Goal: Ask a question: Seek information or help from site administrators or community

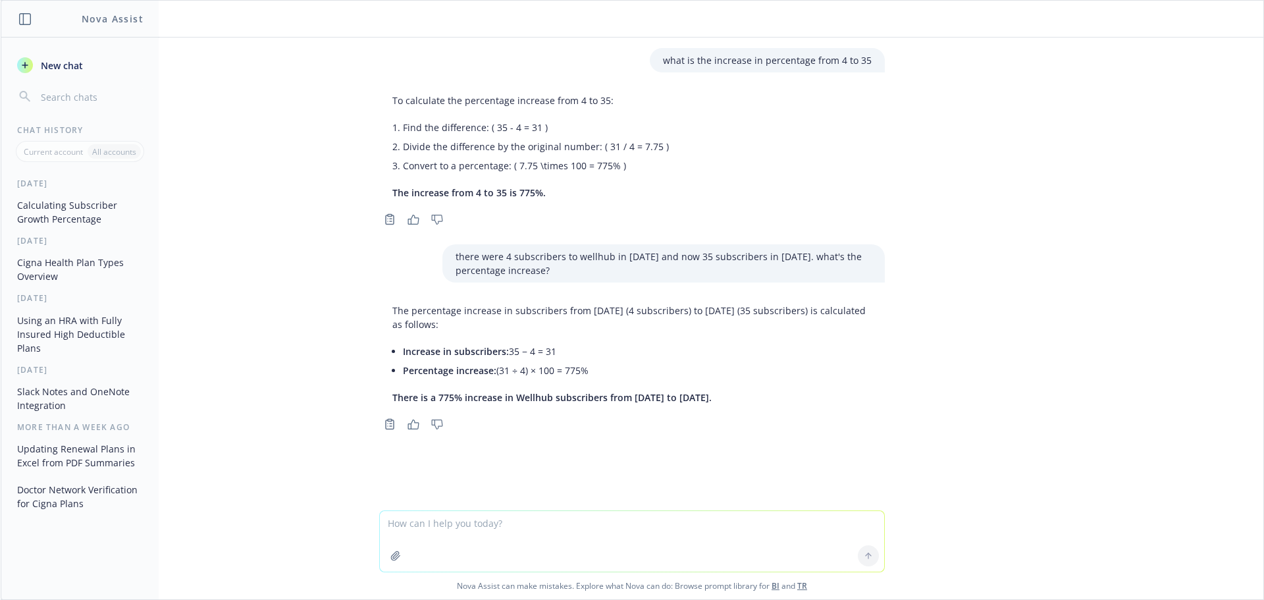
click at [580, 538] on textarea at bounding box center [632, 541] width 504 height 61
click at [505, 528] on textarea at bounding box center [632, 541] width 504 height 61
type textarea "H"
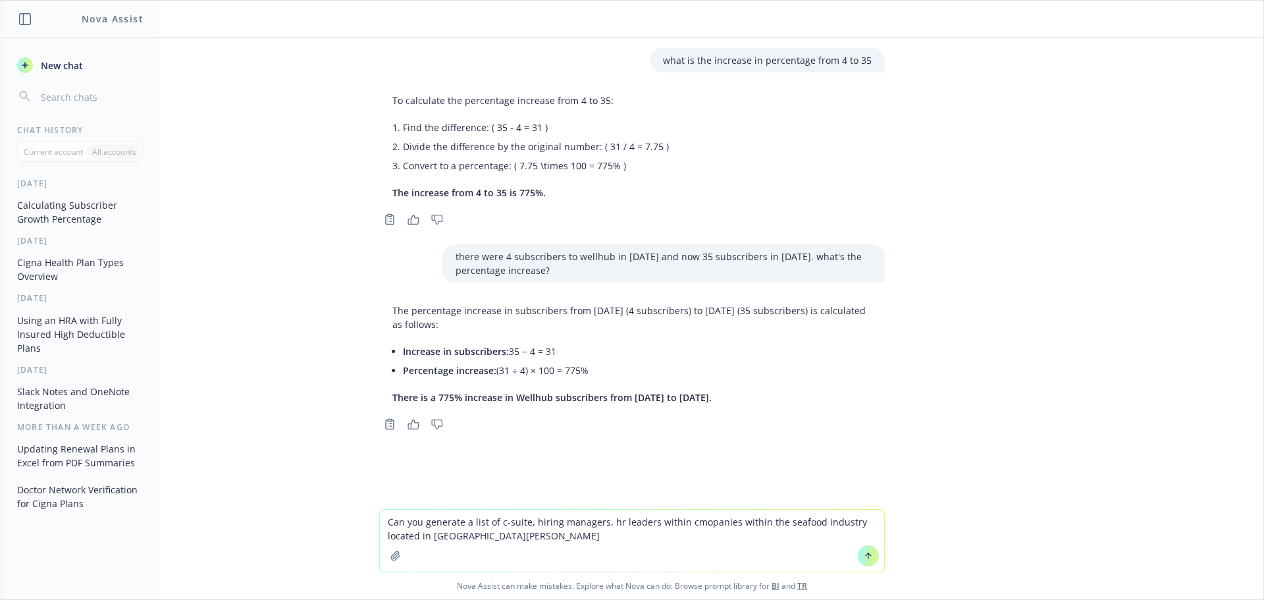
type textarea "Can you generate a list of c-suite, hiring managers, hr leaders within cmopanie…"
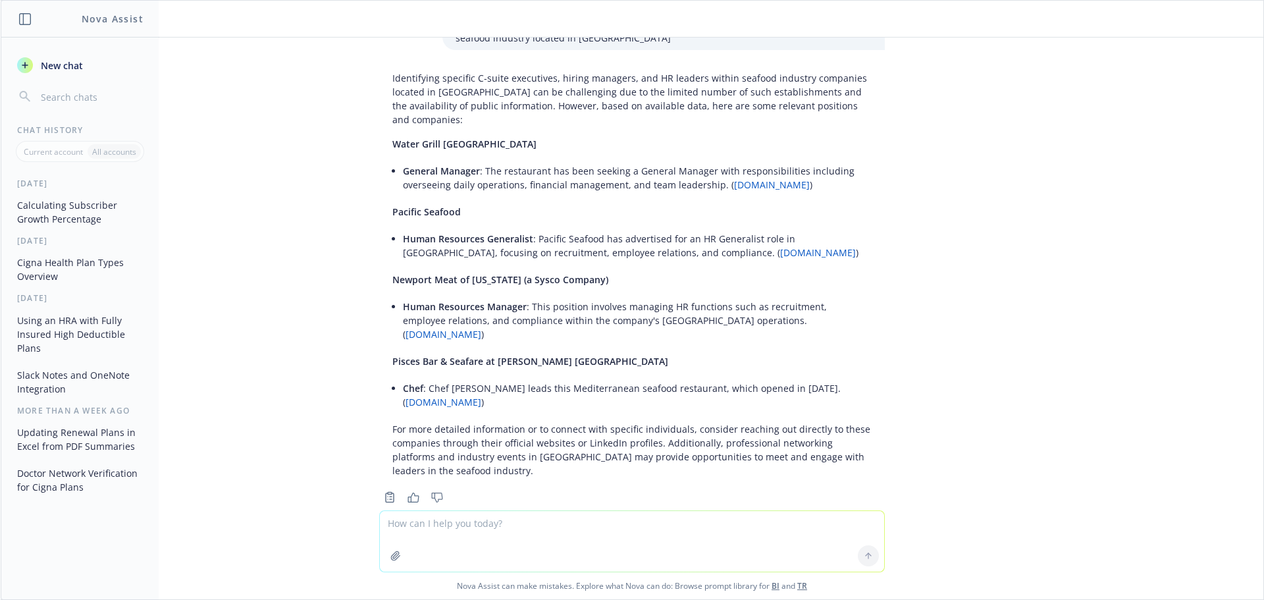
scroll to position [24, 0]
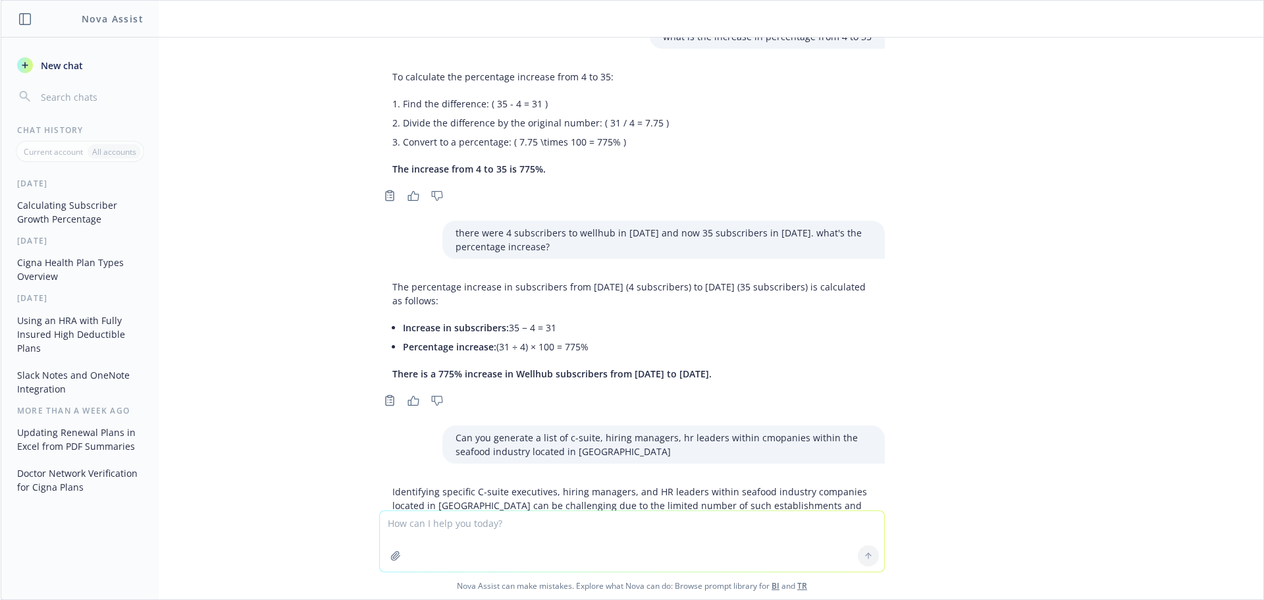
click at [483, 530] on textarea at bounding box center [632, 541] width 504 height 61
type textarea "also within aqua culture"
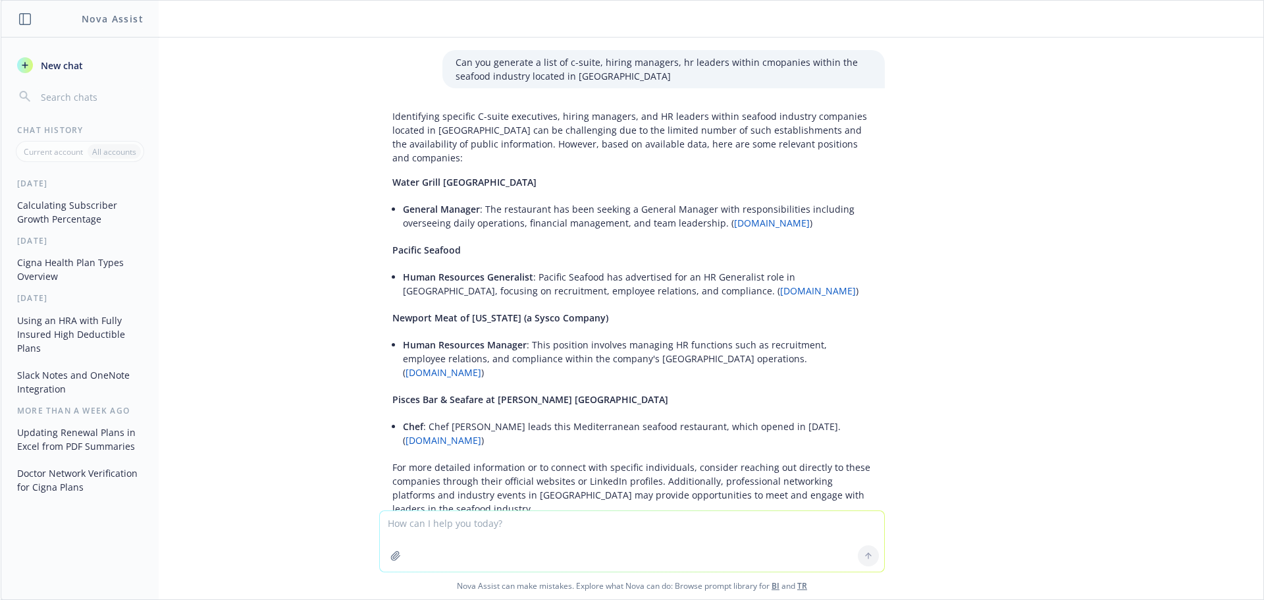
scroll to position [409, 0]
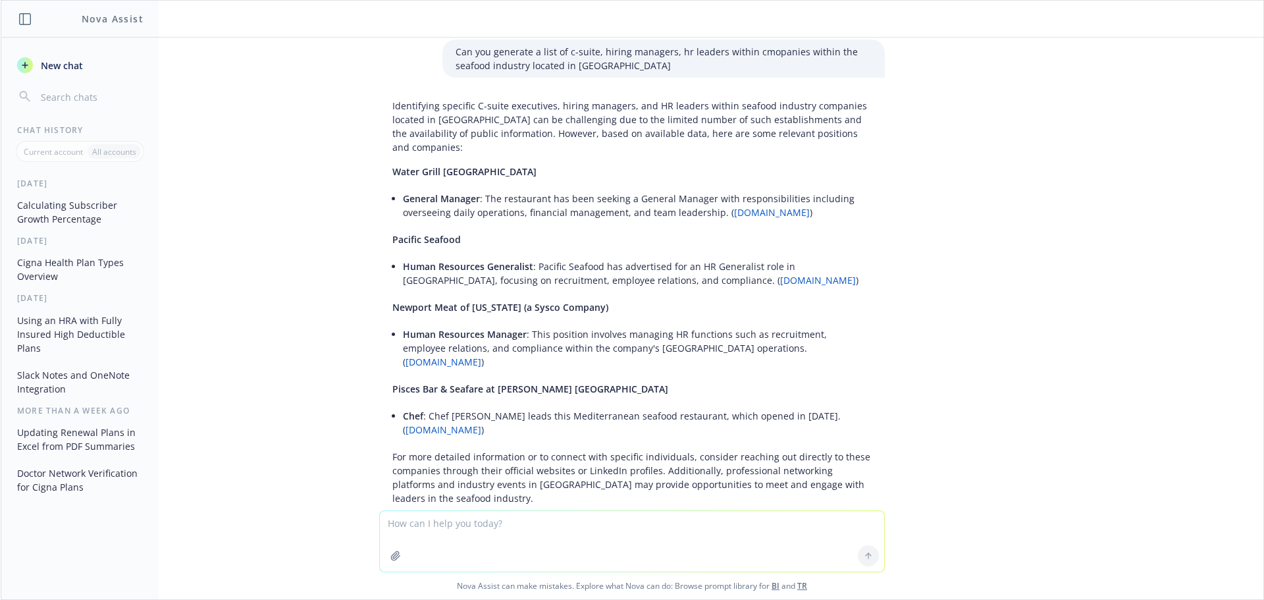
click at [626, 55] on p "Can you generate a list of c-suite, hiring managers, hr leaders within cmopanie…" at bounding box center [663, 59] width 416 height 28
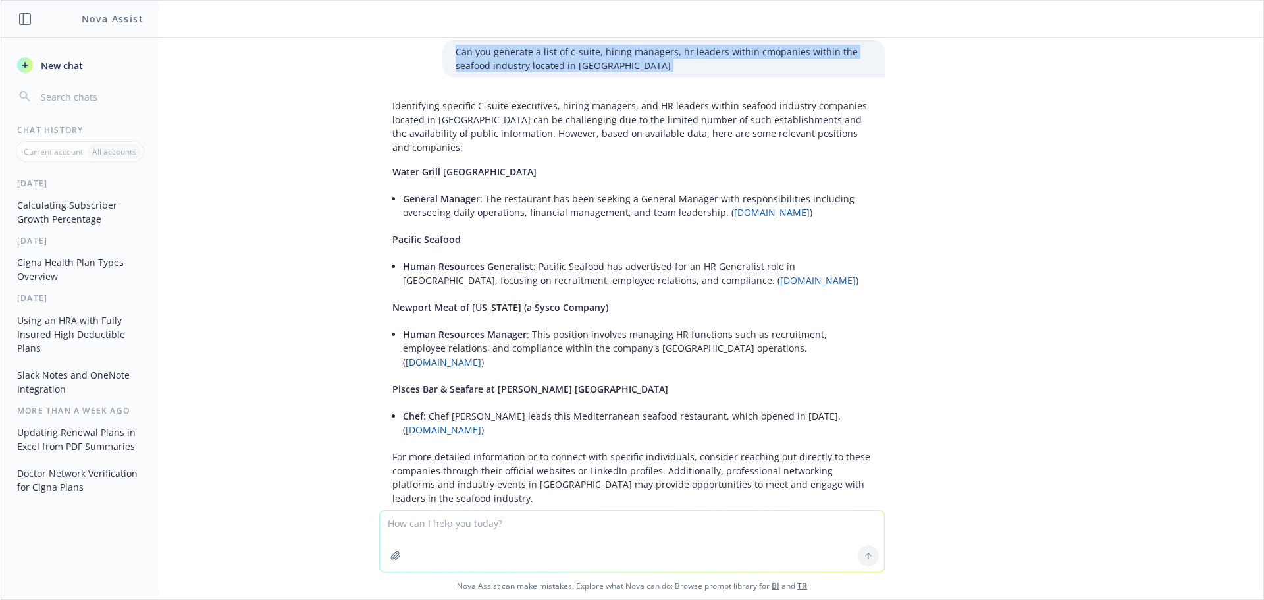
click at [626, 55] on p "Can you generate a list of c-suite, hiring managers, hr leaders within cmopanie…" at bounding box center [663, 59] width 416 height 28
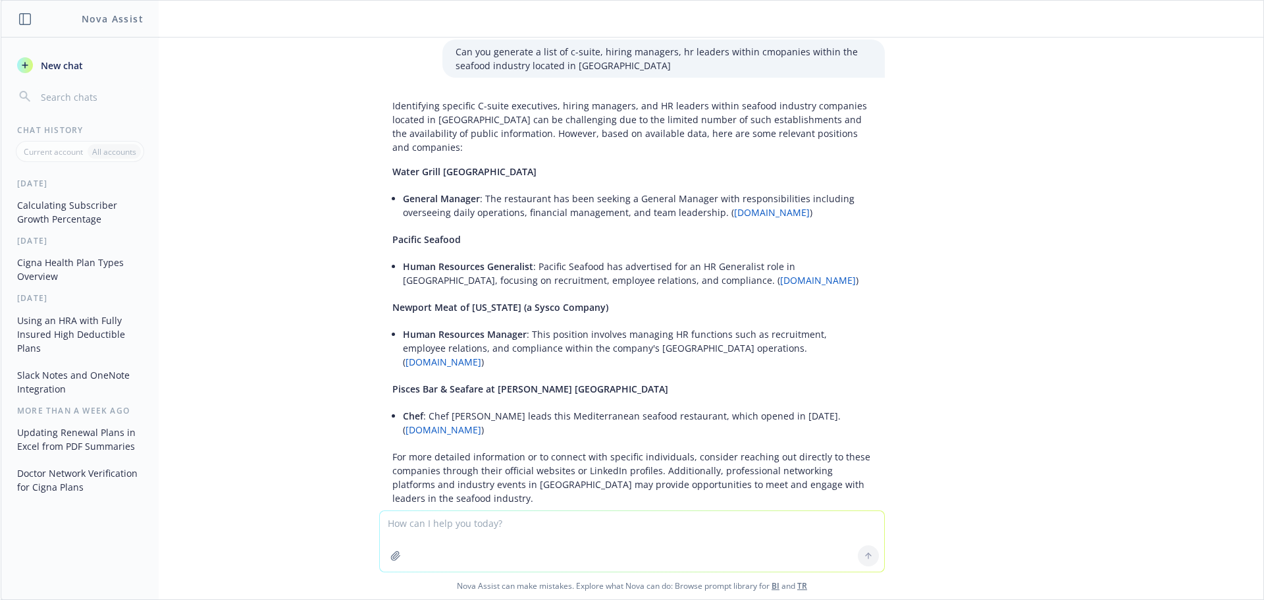
drag, startPoint x: 700, startPoint y: 469, endPoint x: 604, endPoint y: 455, distance: 96.3
click at [604, 455] on p "For more detailed information or to connect with specific individuals, consider…" at bounding box center [631, 476] width 479 height 55
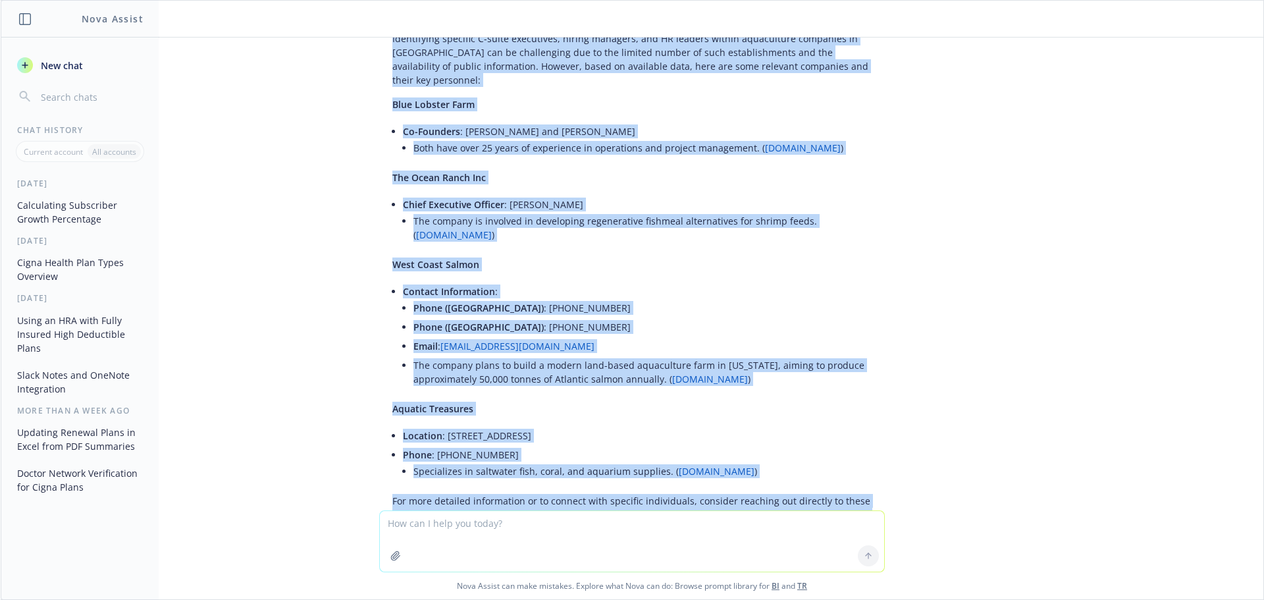
scroll to position [1031, 0]
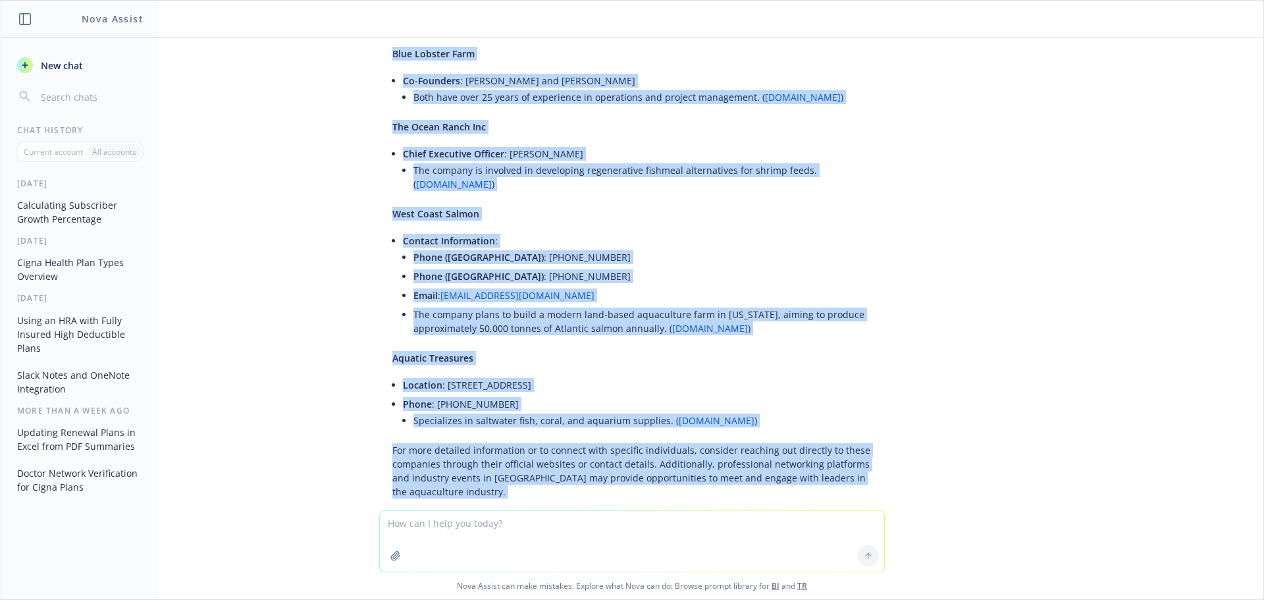
drag, startPoint x: 383, startPoint y: 159, endPoint x: 811, endPoint y: 504, distance: 550.4
click at [811, 504] on div "what is the increase in percentage from 4 to 35 To calculate the percentage inc…" at bounding box center [632, 274] width 1262 height 473
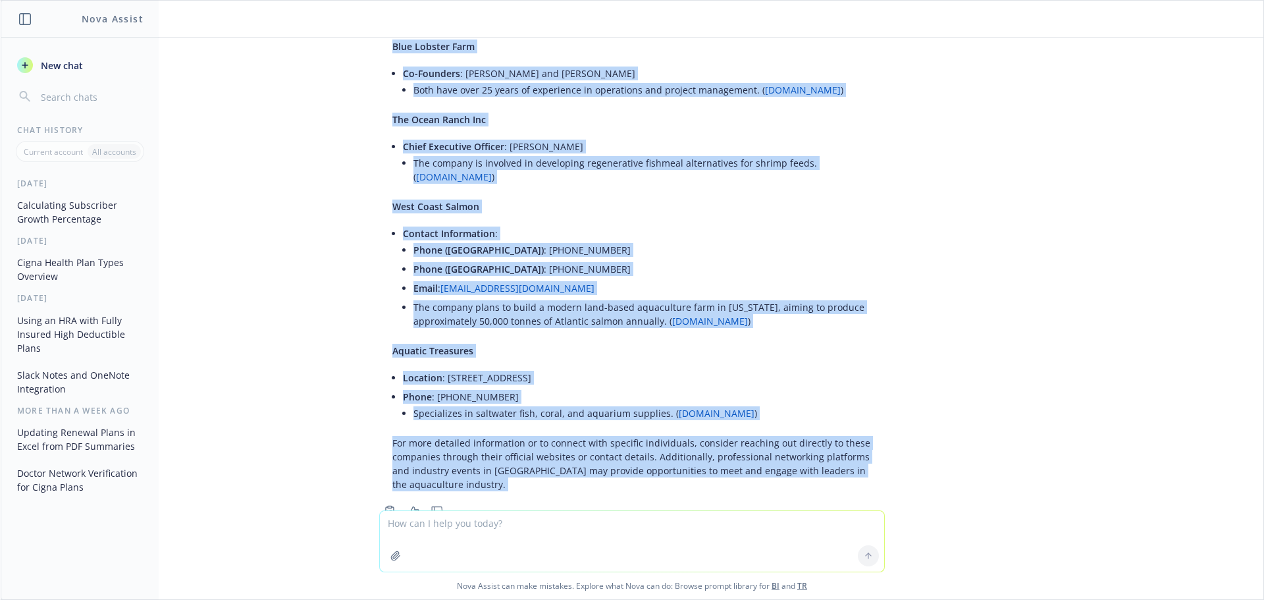
click at [351, 253] on div "what is the increase in percentage from 4 to 35 To calculate the percentage inc…" at bounding box center [632, 274] width 1262 height 473
